Goal: Information Seeking & Learning: Learn about a topic

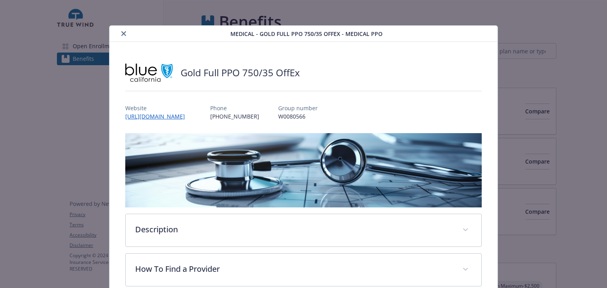
scroll to position [20, 0]
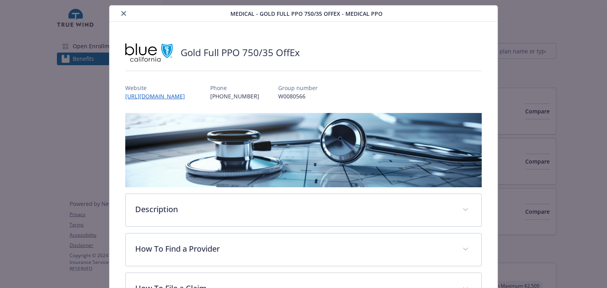
click at [126, 13] on button "close" at bounding box center [123, 13] width 9 height 9
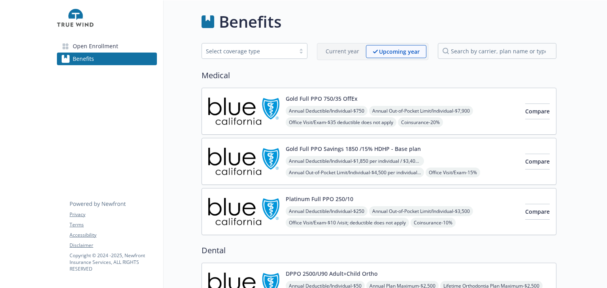
click at [359, 118] on span "Office Visit/Exam - $35 deductible does not apply" at bounding box center [341, 122] width 111 height 10
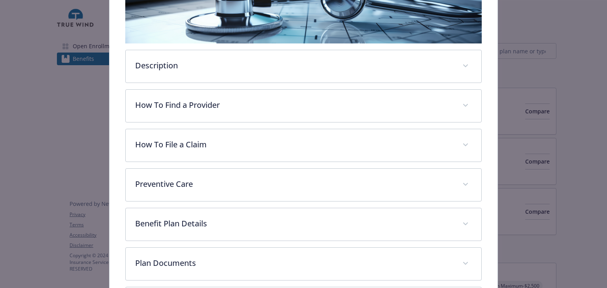
scroll to position [239, 0]
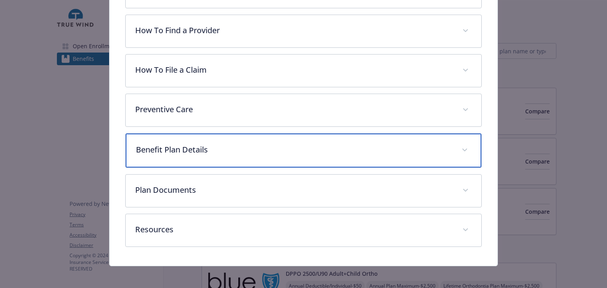
click at [211, 155] on div "Benefit Plan Details" at bounding box center [303, 151] width 355 height 34
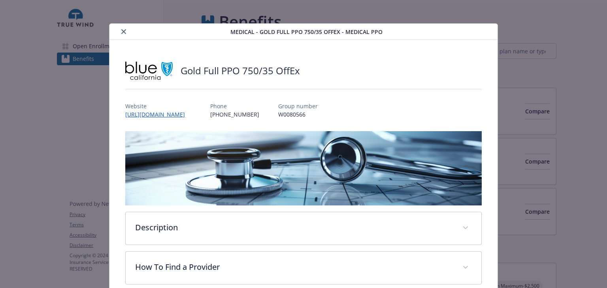
scroll to position [0, 0]
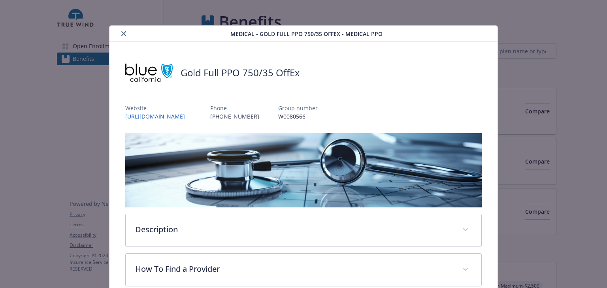
click at [123, 33] on icon "close" at bounding box center [123, 33] width 5 height 5
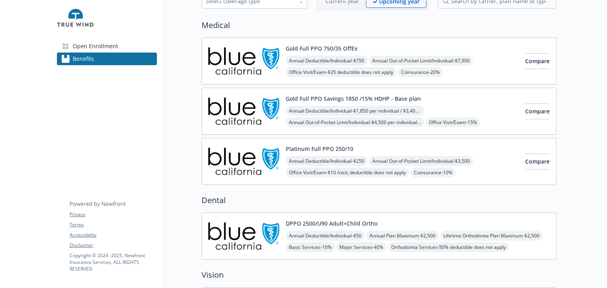
scroll to position [95, 0]
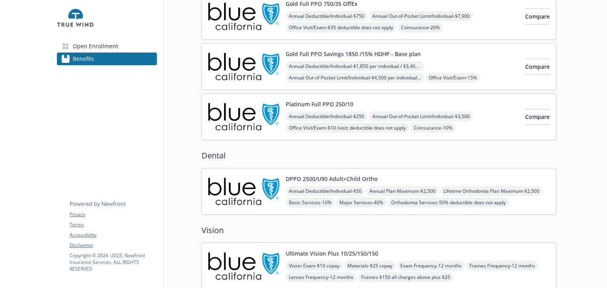
click at [164, 138] on div "Benefits Select coverage type Current year Upcoming year Medical Gold Full PPO …" at bounding box center [360, 190] width 393 height 569
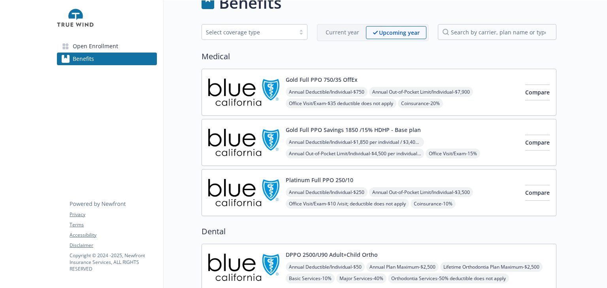
scroll to position [0, 0]
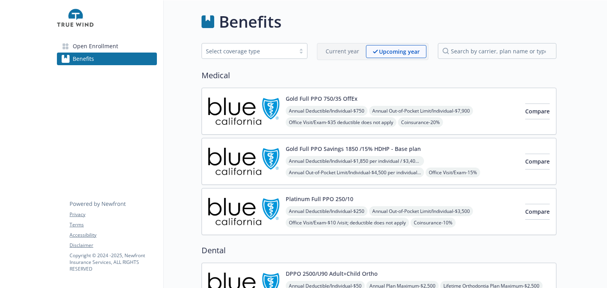
click at [290, 102] on button "Gold Full PPO 750/35 OffEx" at bounding box center [322, 98] width 72 height 8
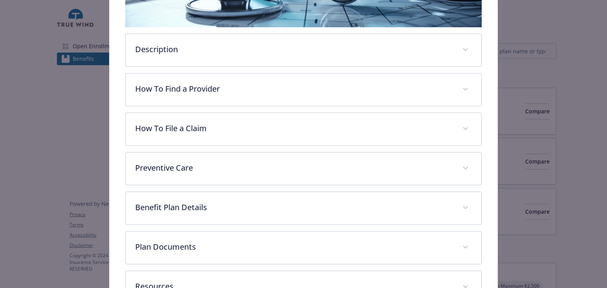
scroll to position [213, 0]
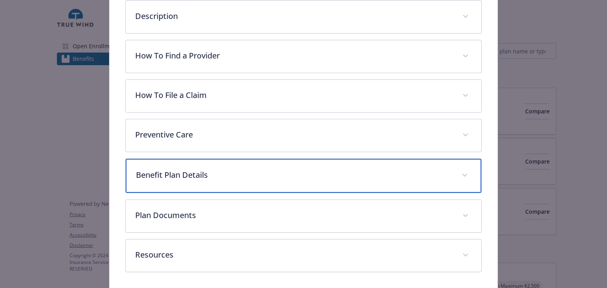
click at [240, 180] on div "Benefit Plan Details" at bounding box center [303, 176] width 355 height 34
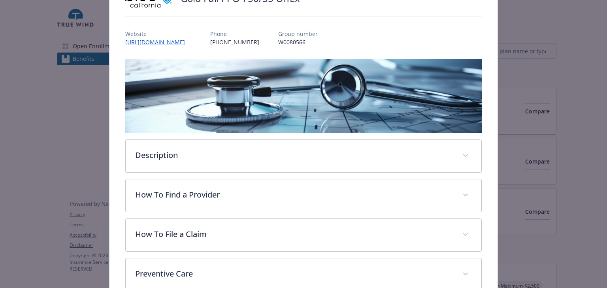
scroll to position [0, 0]
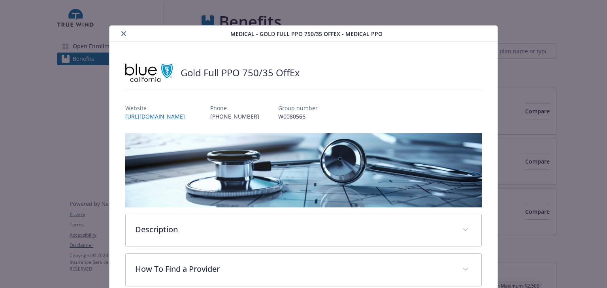
click at [123, 34] on icon "close" at bounding box center [123, 33] width 5 height 5
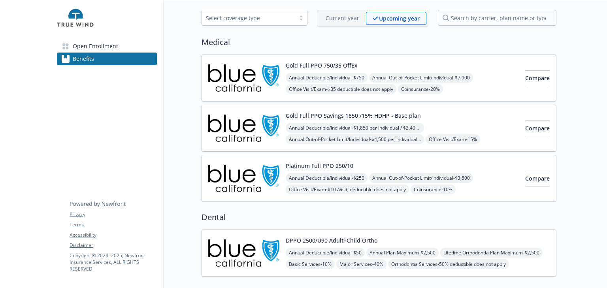
scroll to position [63, 0]
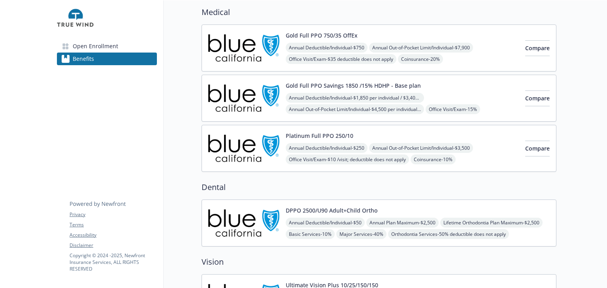
click at [97, 47] on span "Open Enrollment" at bounding box center [95, 46] width 45 height 13
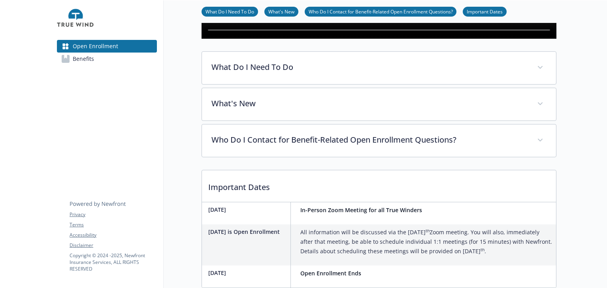
scroll to position [192, 0]
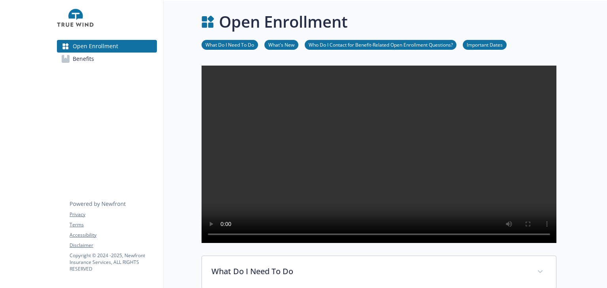
click at [181, 114] on div "Open Enrollment What Do I Need To Do What's New Who Do I Contact for Benefit-Re…" at bounding box center [360, 262] width 393 height 524
click at [98, 62] on link "Benefits" at bounding box center [107, 59] width 100 height 13
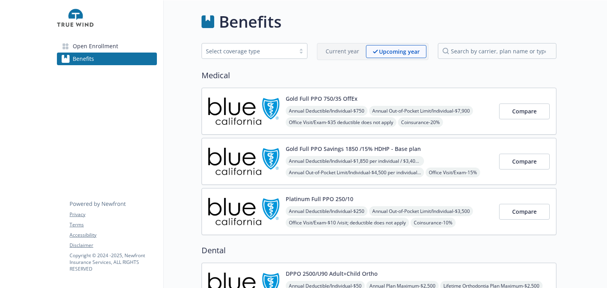
click at [381, 113] on span "Annual Out-of-Pocket Limit/Individual - $7,900" at bounding box center [421, 111] width 104 height 10
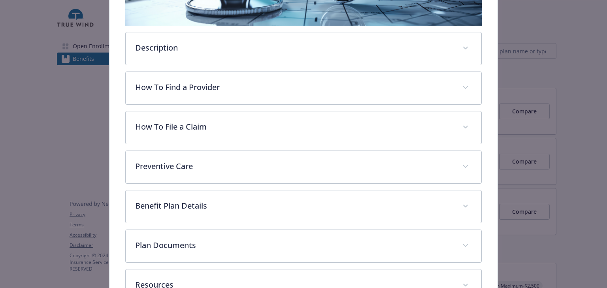
scroll to position [213, 0]
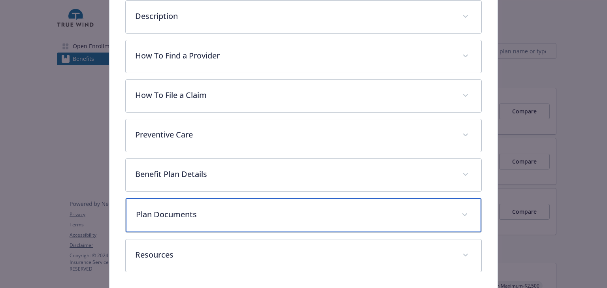
click at [218, 212] on p "Plan Documents" at bounding box center [294, 215] width 316 height 12
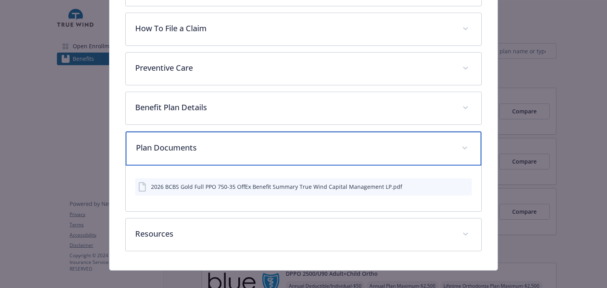
scroll to position [286, 0]
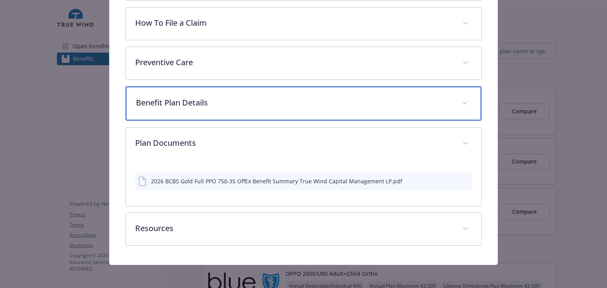
click at [213, 106] on div "Benefit Plan Details" at bounding box center [303, 104] width 355 height 34
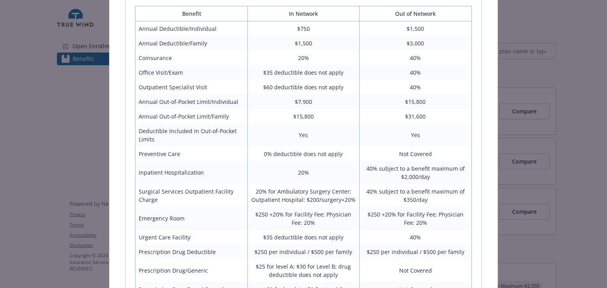
scroll to position [412, 0]
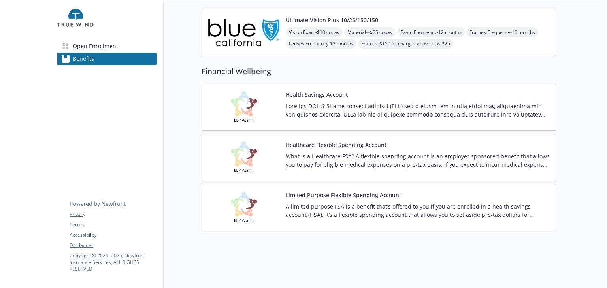
click at [310, 102] on p at bounding box center [418, 110] width 264 height 17
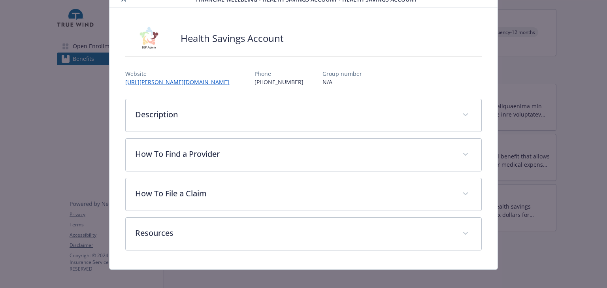
scroll to position [41, 0]
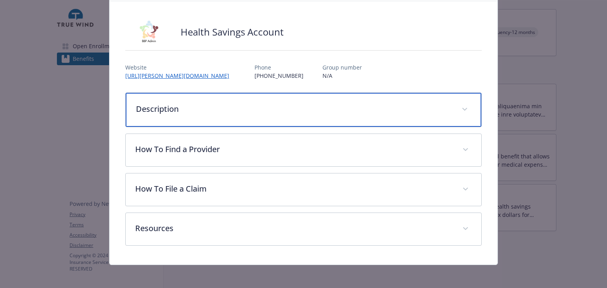
click at [278, 115] on div "Description" at bounding box center [303, 110] width 355 height 34
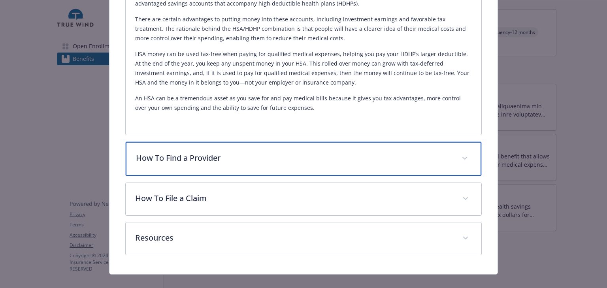
click at [292, 168] on div "How To Find a Provider" at bounding box center [303, 159] width 355 height 34
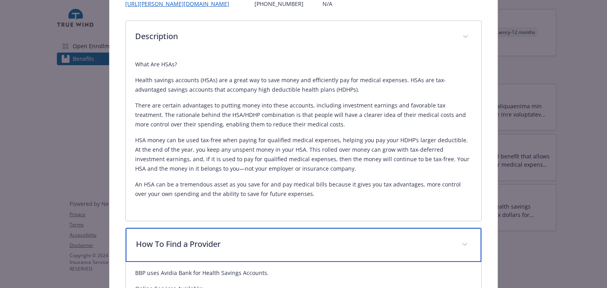
scroll to position [0, 0]
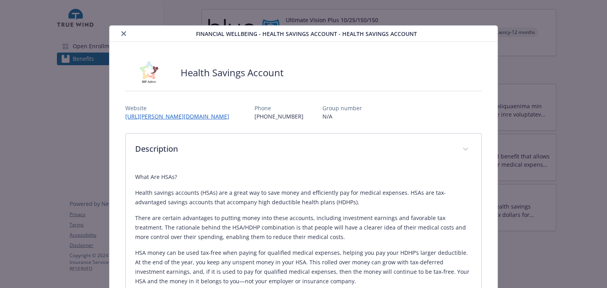
click at [121, 32] on icon "close" at bounding box center [123, 33] width 5 height 5
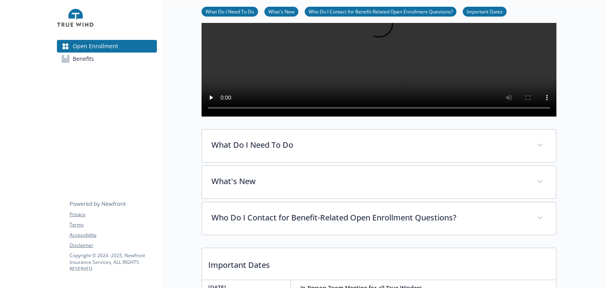
scroll to position [285, 0]
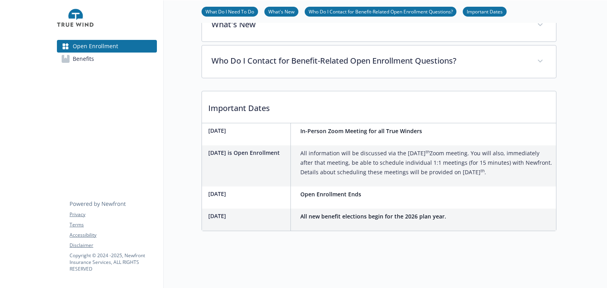
click at [92, 62] on span "Benefits" at bounding box center [83, 59] width 21 height 13
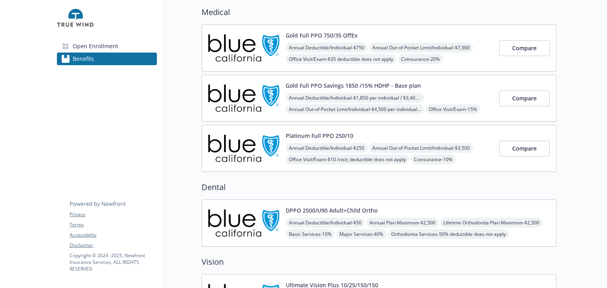
click at [334, 54] on span "Office Visit/Exam - $35 deductible does not apply" at bounding box center [341, 59] width 111 height 10
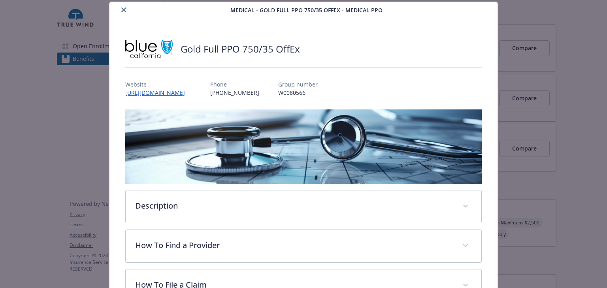
scroll to position [238, 0]
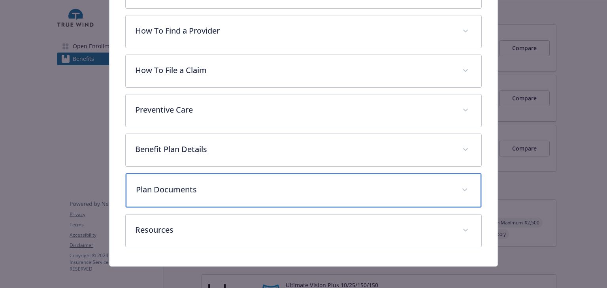
click at [226, 189] on p "Plan Documents" at bounding box center [294, 190] width 316 height 12
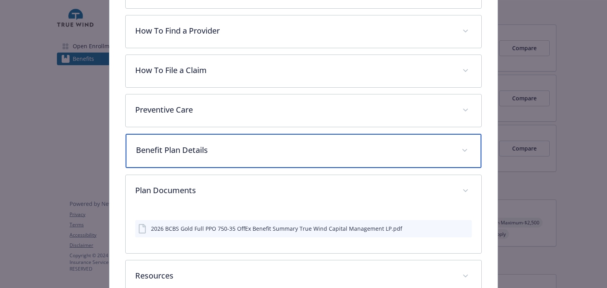
click at [246, 155] on div "Benefit Plan Details" at bounding box center [303, 151] width 355 height 34
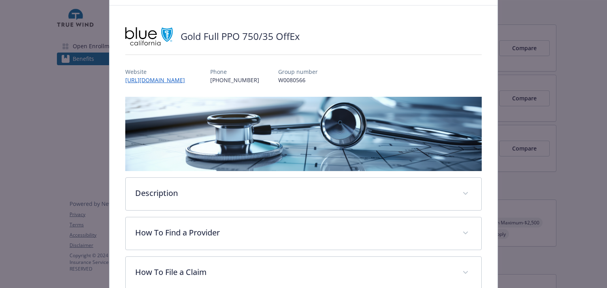
scroll to position [0, 0]
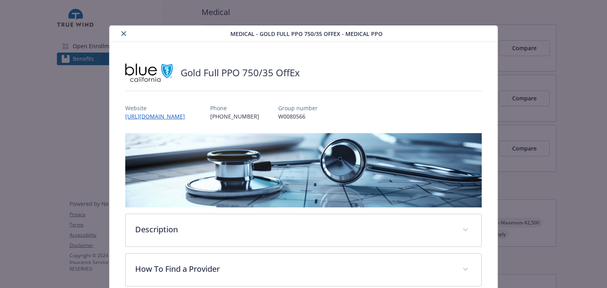
click at [121, 35] on icon "close" at bounding box center [123, 33] width 5 height 5
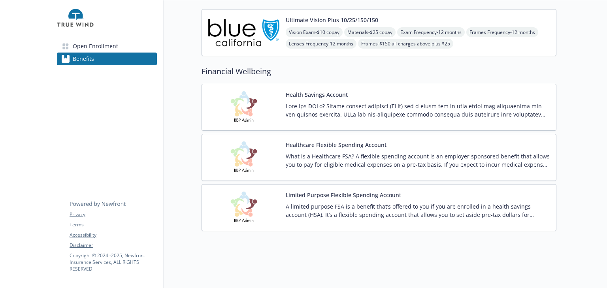
click at [314, 95] on div "Health Savings Account" at bounding box center [418, 108] width 264 height 34
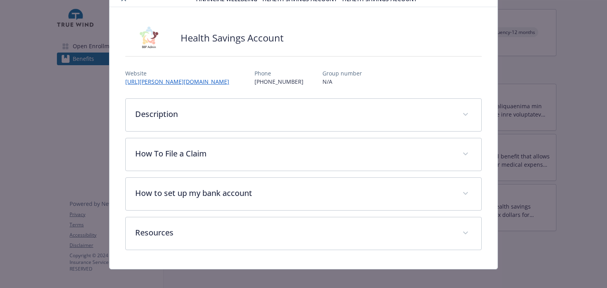
scroll to position [41, 0]
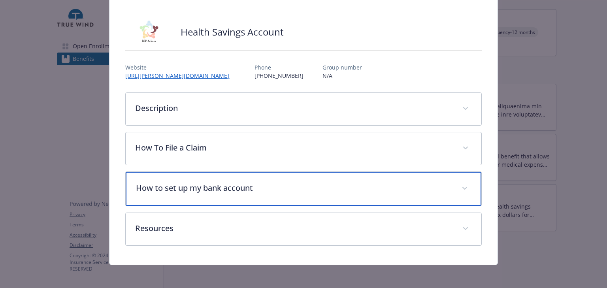
click at [261, 187] on p "How to set up my bank account" at bounding box center [294, 188] width 316 height 12
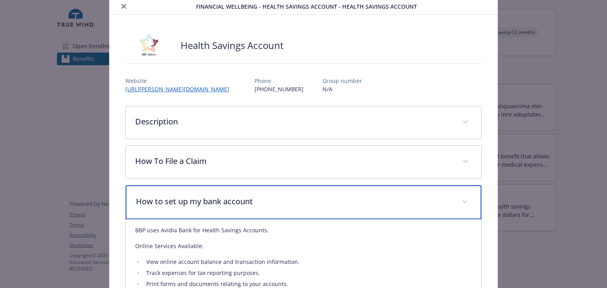
scroll to position [8, 0]
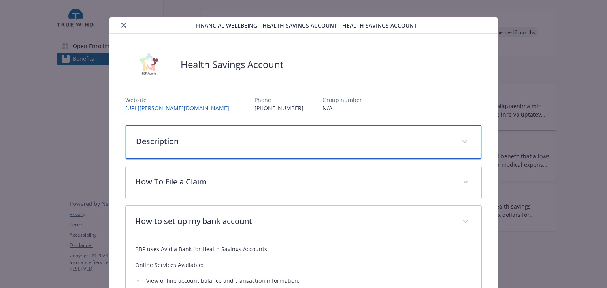
click at [181, 143] on p "Description" at bounding box center [294, 142] width 316 height 12
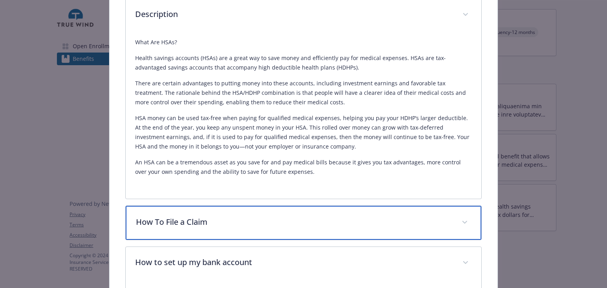
click at [234, 222] on p "How To File a Claim" at bounding box center [294, 222] width 316 height 12
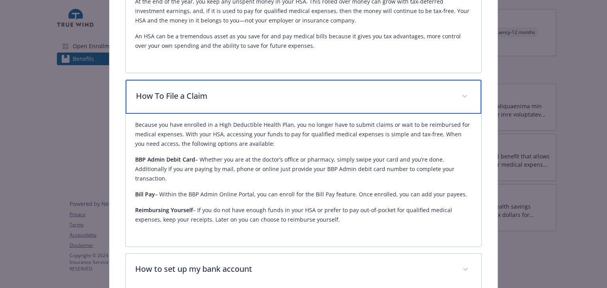
scroll to position [103, 0]
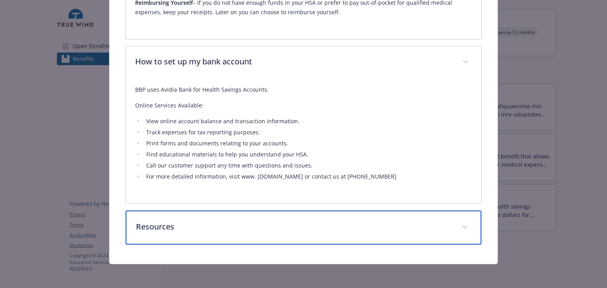
click at [194, 232] on p "Resources" at bounding box center [294, 227] width 316 height 12
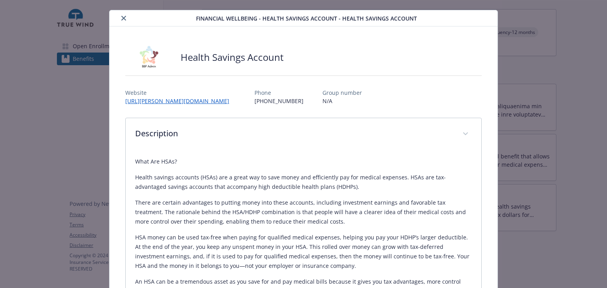
scroll to position [0, 0]
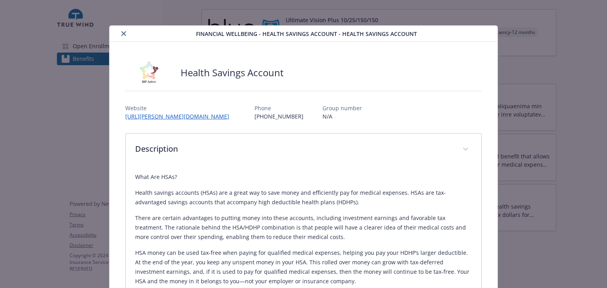
click at [124, 33] on icon "close" at bounding box center [123, 33] width 5 height 5
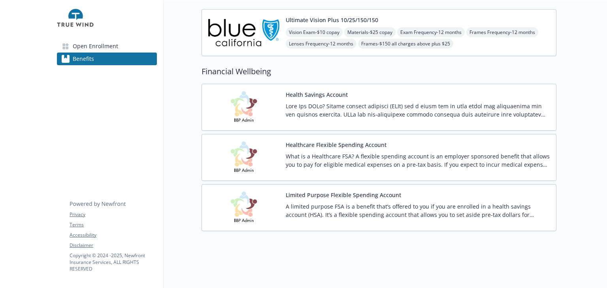
click at [321, 115] on div at bounding box center [418, 113] width 264 height 22
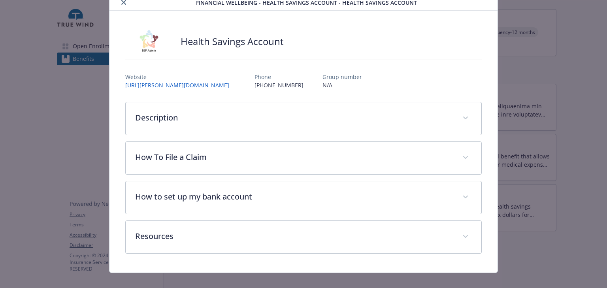
scroll to position [41, 0]
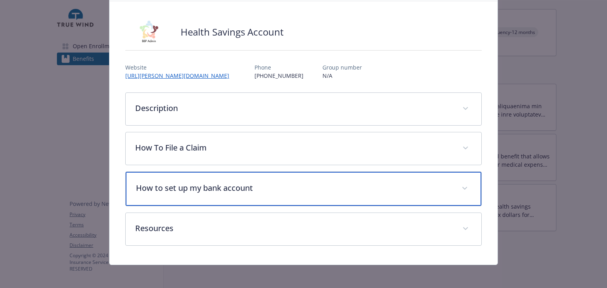
click at [237, 193] on div "How to set up my bank account" at bounding box center [303, 189] width 355 height 34
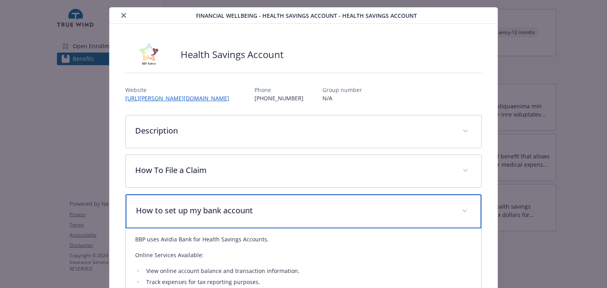
scroll to position [0, 0]
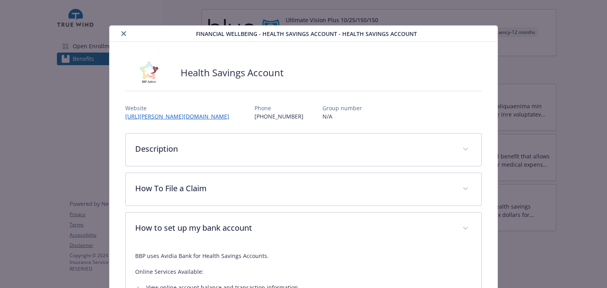
click at [124, 35] on button "close" at bounding box center [123, 33] width 9 height 9
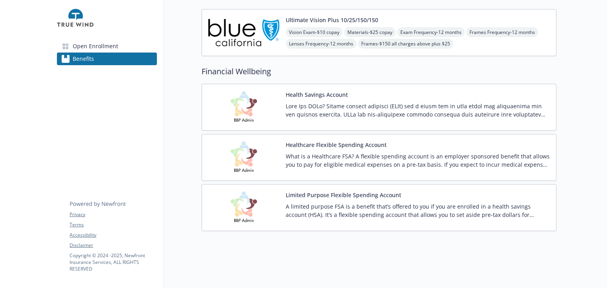
click at [254, 207] on img at bounding box center [243, 208] width 71 height 34
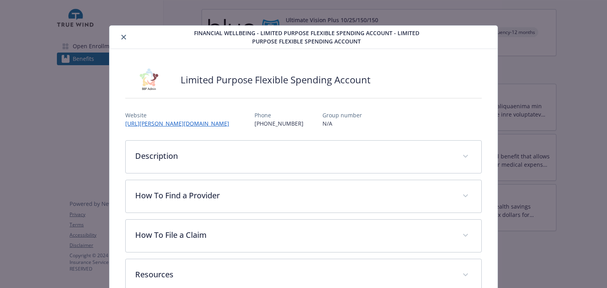
click at [124, 34] on button "close" at bounding box center [123, 36] width 9 height 9
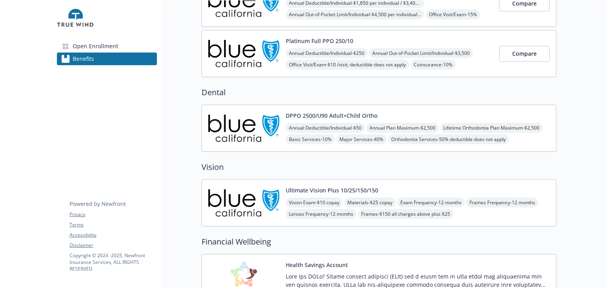
scroll to position [332, 0]
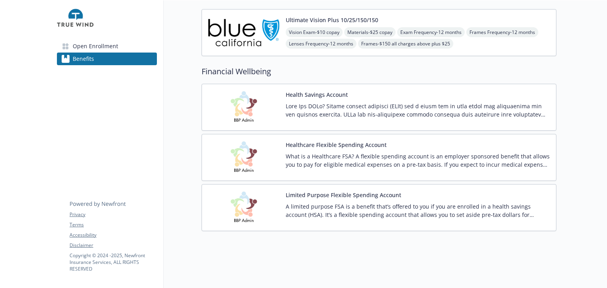
click at [310, 107] on p at bounding box center [418, 110] width 264 height 17
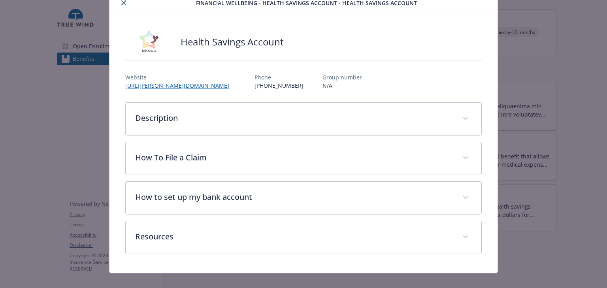
scroll to position [41, 0]
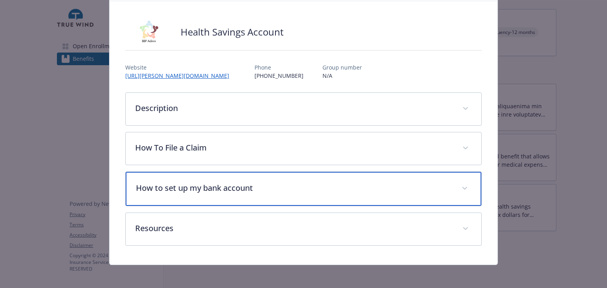
click at [255, 185] on p "How to set up my bank account" at bounding box center [294, 188] width 316 height 12
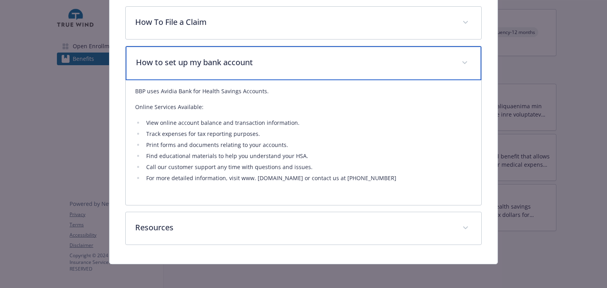
scroll to position [0, 0]
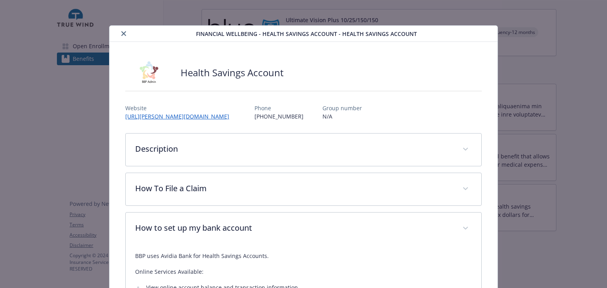
click at [124, 36] on button "close" at bounding box center [123, 33] width 9 height 9
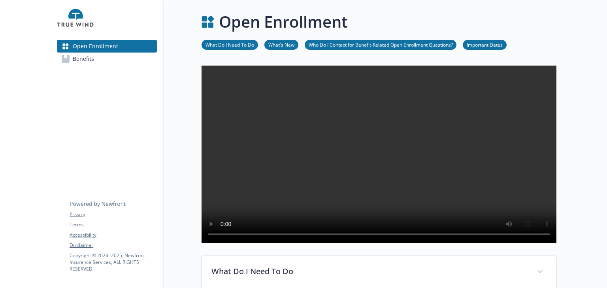
click at [91, 58] on span "Benefits" at bounding box center [83, 59] width 21 height 13
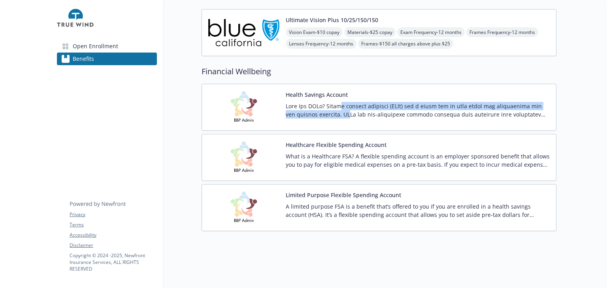
click at [343, 106] on p at bounding box center [418, 110] width 264 height 17
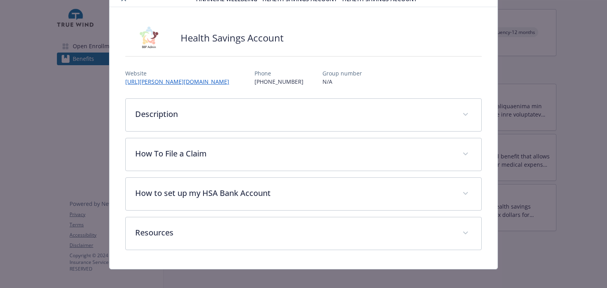
scroll to position [41, 0]
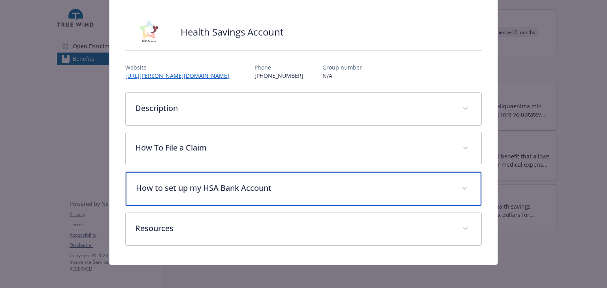
click at [315, 189] on p "How to set up my HSA Bank Account" at bounding box center [294, 188] width 316 height 12
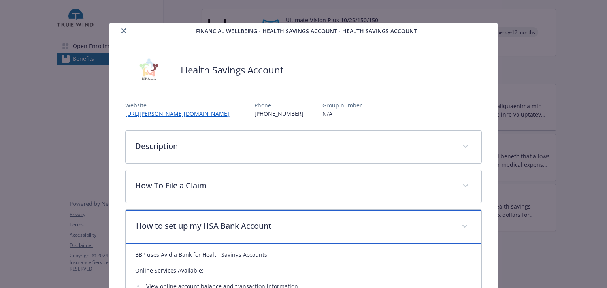
scroll to position [0, 0]
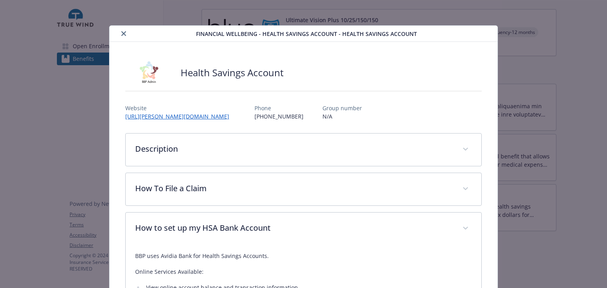
click at [124, 32] on icon "close" at bounding box center [123, 33] width 5 height 5
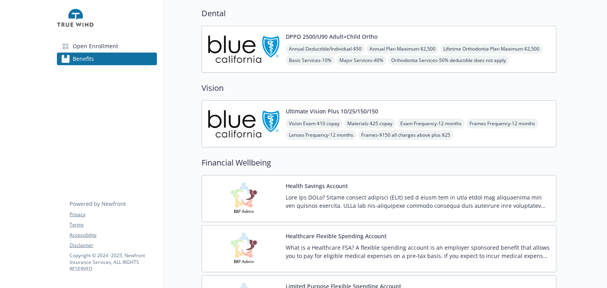
scroll to position [332, 0]
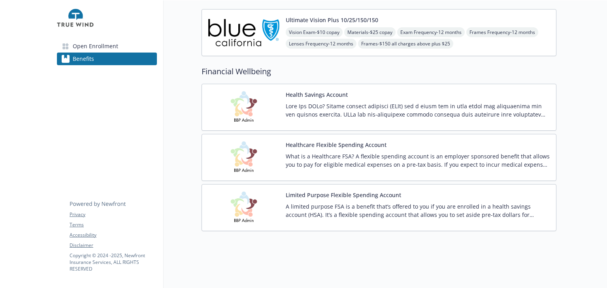
click at [314, 94] on div "Health Savings Account" at bounding box center [418, 108] width 264 height 34
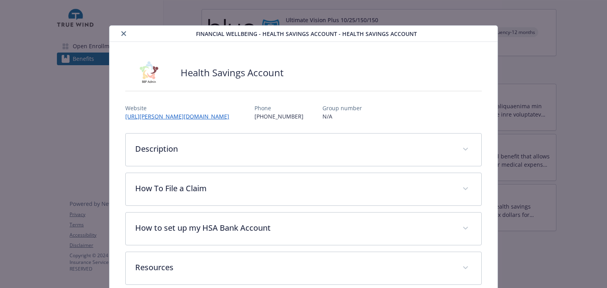
click at [122, 33] on icon "close" at bounding box center [123, 33] width 5 height 5
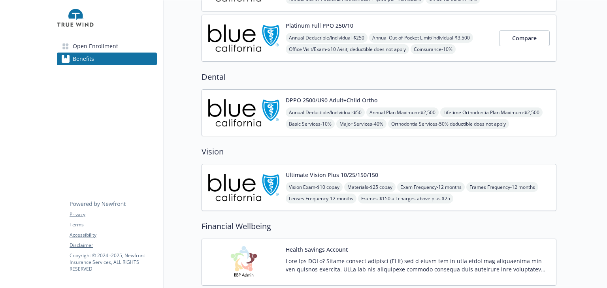
click at [109, 47] on span "Open Enrollment" at bounding box center [95, 46] width 45 height 13
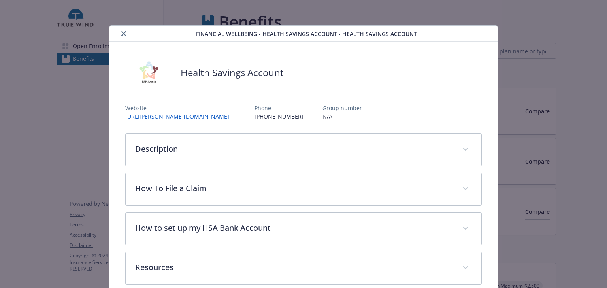
scroll to position [13, 0]
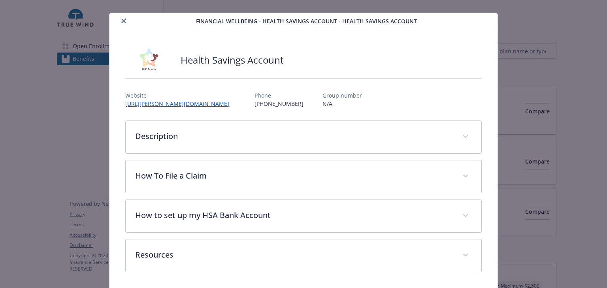
click at [126, 19] on button "close" at bounding box center [123, 20] width 9 height 9
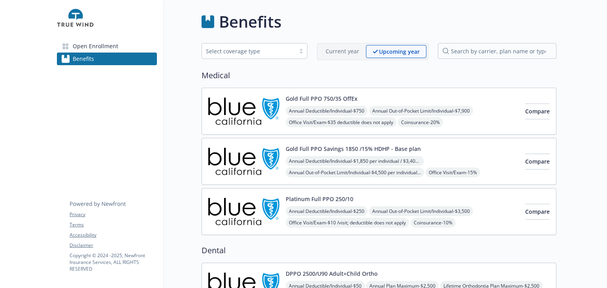
click at [94, 47] on span "Open Enrollment" at bounding box center [95, 46] width 45 height 13
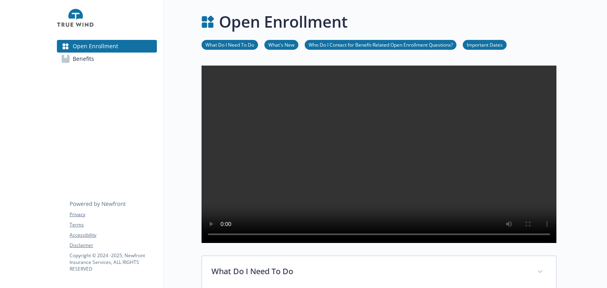
click at [85, 59] on span "Benefits" at bounding box center [83, 59] width 21 height 13
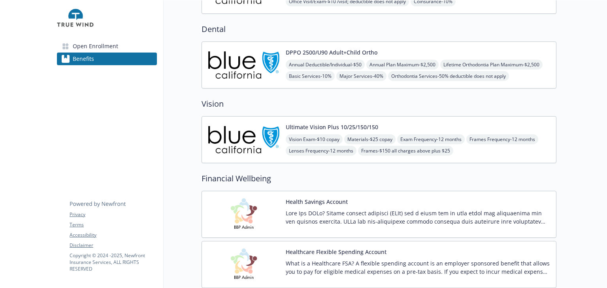
scroll to position [316, 0]
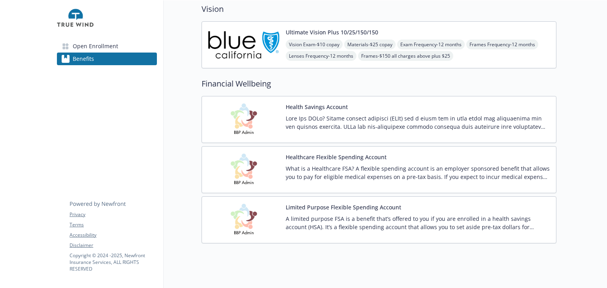
click at [337, 124] on p at bounding box center [418, 122] width 264 height 17
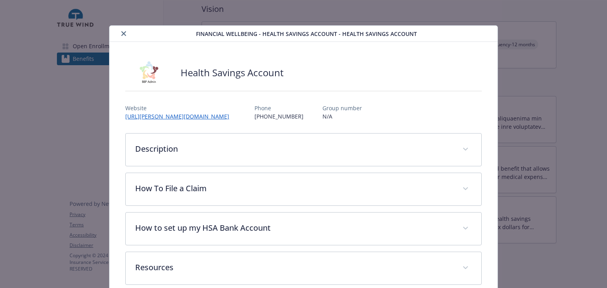
click at [123, 33] on icon "close" at bounding box center [123, 33] width 5 height 5
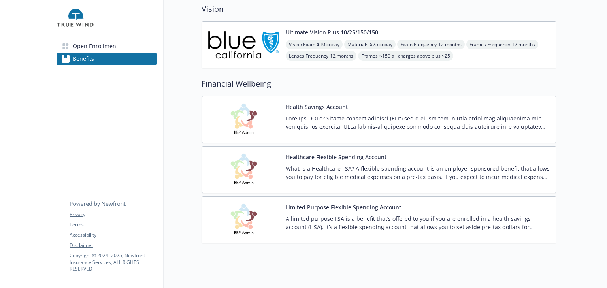
click at [333, 160] on div "Healthcare Flexible Spending Account What is a Healthcare FSA? A flexible spend…" at bounding box center [418, 170] width 264 height 34
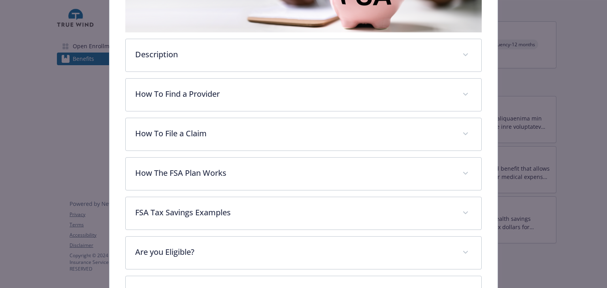
scroll to position [182, 0]
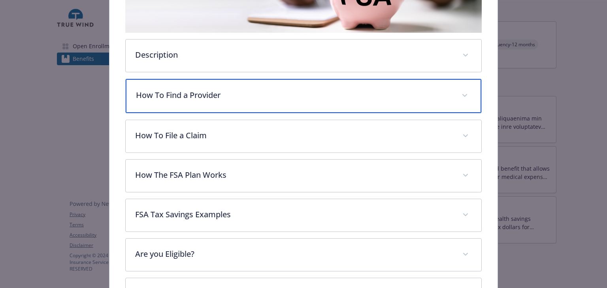
click at [285, 93] on p "How To Find a Provider" at bounding box center [294, 95] width 316 height 12
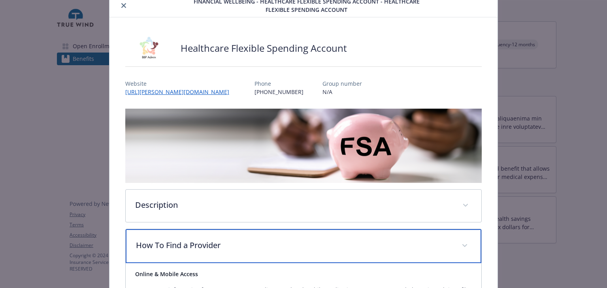
scroll to position [0, 0]
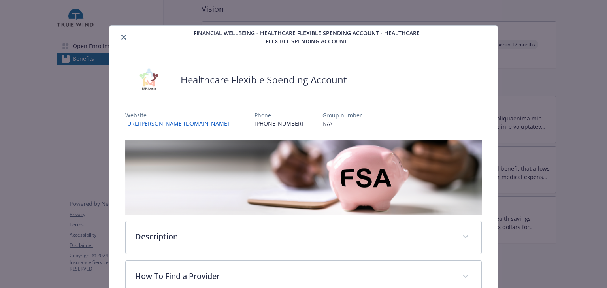
click at [126, 39] on button "close" at bounding box center [123, 36] width 9 height 9
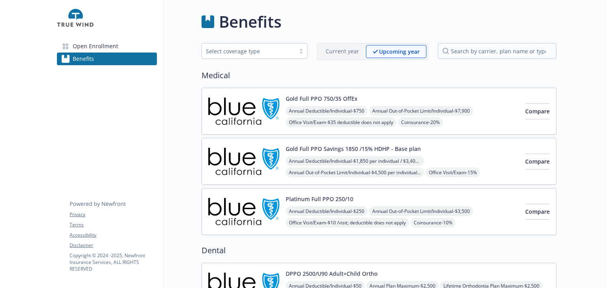
click at [351, 98] on button "Gold Full PPO 750/35 OffEx" at bounding box center [322, 98] width 72 height 8
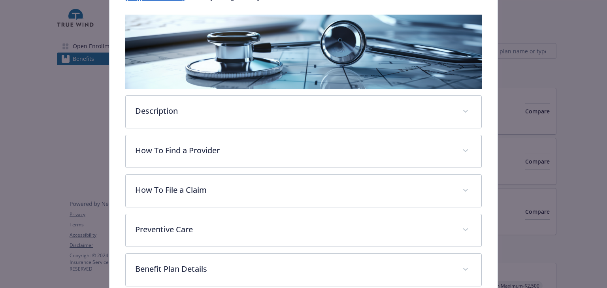
scroll to position [150, 0]
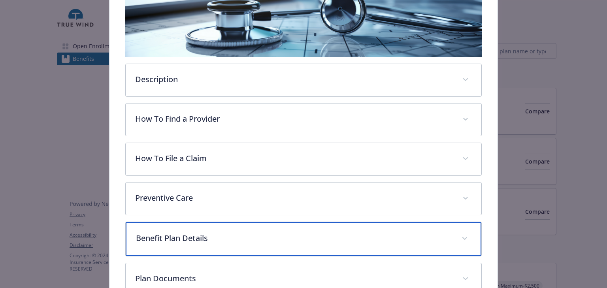
click at [239, 234] on p "Benefit Plan Details" at bounding box center [294, 238] width 316 height 12
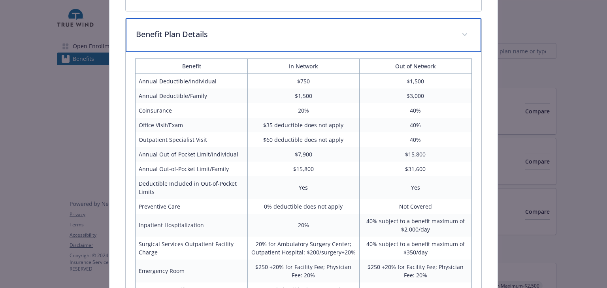
scroll to position [403, 0]
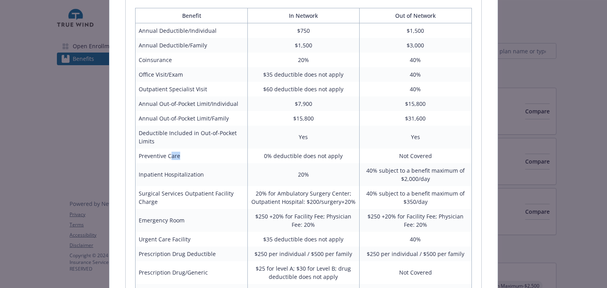
drag, startPoint x: 168, startPoint y: 153, endPoint x: 185, endPoint y: 157, distance: 17.0
click at [185, 157] on td "Preventive Care" at bounding box center [192, 156] width 112 height 15
drag, startPoint x: 263, startPoint y: 155, endPoint x: 346, endPoint y: 155, distance: 83.0
click at [346, 155] on td "0% deductible does not apply" at bounding box center [303, 156] width 112 height 15
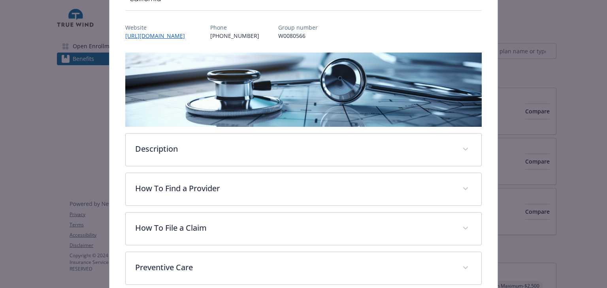
scroll to position [95, 0]
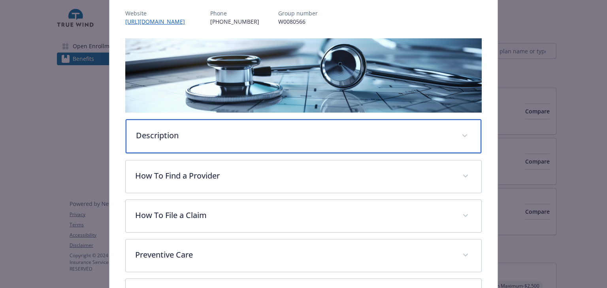
click at [308, 139] on p "Description" at bounding box center [294, 136] width 316 height 12
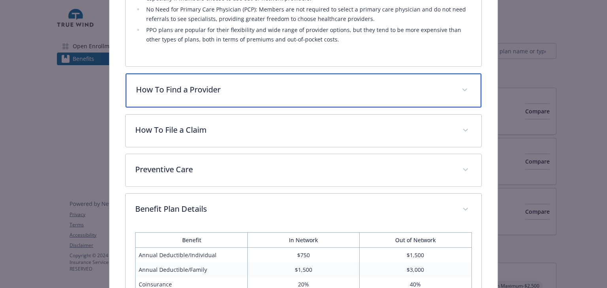
click at [287, 99] on div "How To Find a Provider" at bounding box center [303, 91] width 355 height 34
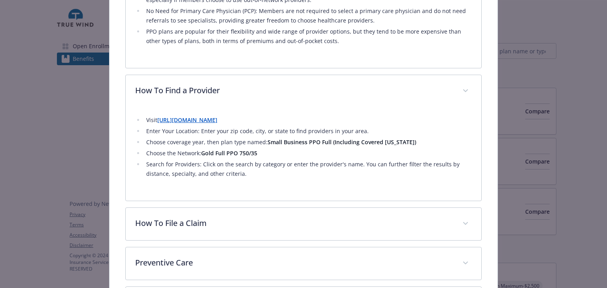
click at [341, 147] on ul "Visit [URL][DOMAIN_NAME] Enter Your Location: Enter your zip code, city, or sta…" at bounding box center [303, 146] width 336 height 63
click at [417, 139] on li "Choose coverage year, then plan type named: Small Business PPO Full (Including …" at bounding box center [308, 142] width 328 height 9
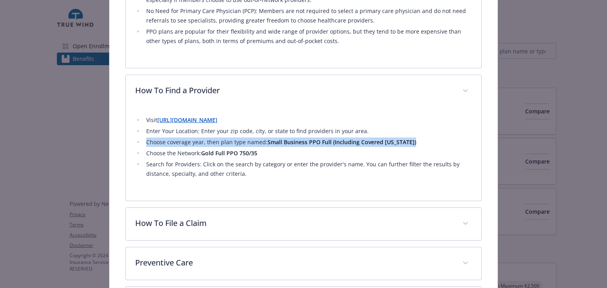
drag, startPoint x: 419, startPoint y: 142, endPoint x: 145, endPoint y: 141, distance: 273.5
click at [145, 141] on li "Choose coverage year, then plan type named: Small Business PPO Full (Including …" at bounding box center [308, 142] width 328 height 9
copy li "Choose coverage year, then plan type named: Small Business PPO Full (Including …"
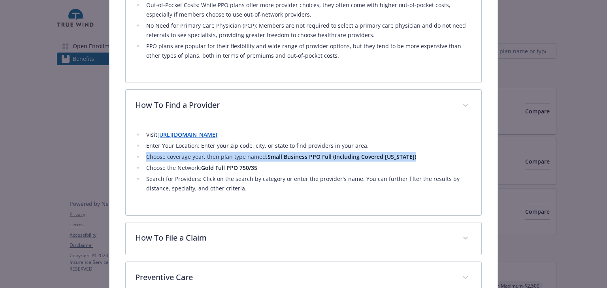
scroll to position [504, 0]
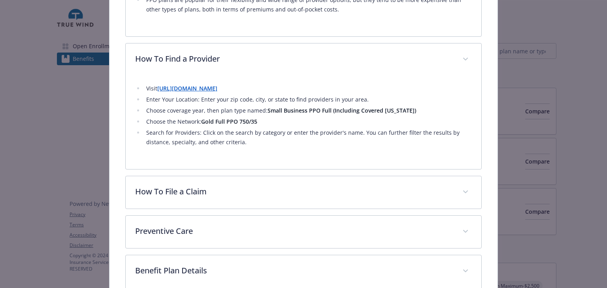
click at [356, 124] on li "Choose the Network: Gold Full PPO 750/35" at bounding box center [308, 121] width 328 height 9
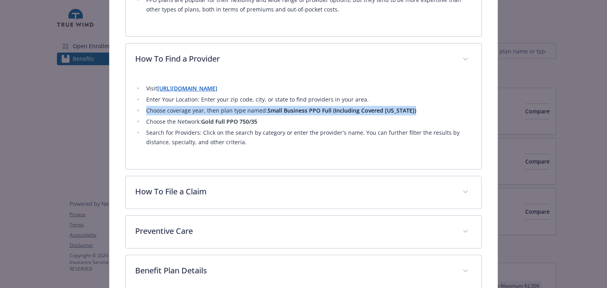
drag, startPoint x: 410, startPoint y: 111, endPoint x: 144, endPoint y: 111, distance: 266.4
click at [144, 111] on li "Choose coverage year, then plan type named: Small Business PPO Full (Including …" at bounding box center [308, 110] width 328 height 9
copy li "Choose coverage year, then plan type named: Small Business PPO Full (Including …"
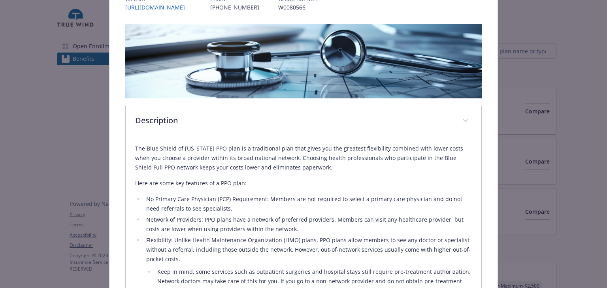
scroll to position [0, 0]
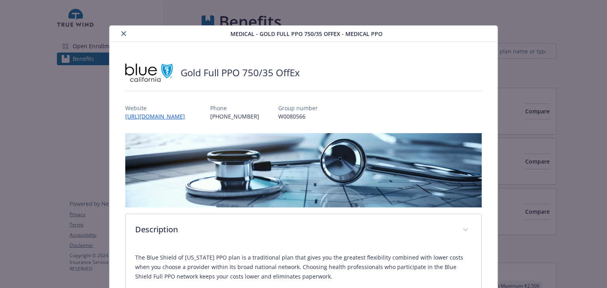
click at [123, 33] on icon "close" at bounding box center [123, 33] width 5 height 5
